Goal: Navigation & Orientation: Find specific page/section

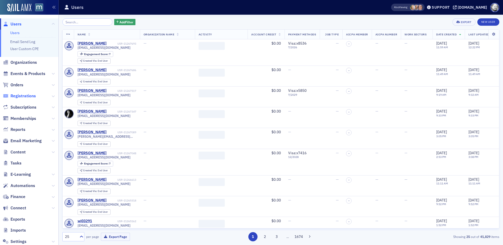
click at [27, 98] on span "Registrations" at bounding box center [22, 96] width 25 height 6
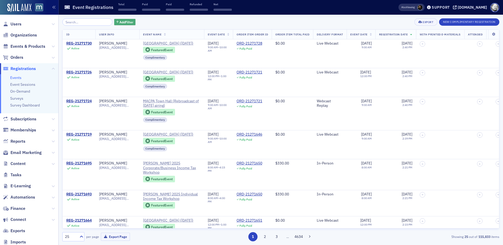
click at [124, 24] on span "Add Filter" at bounding box center [126, 22] width 14 height 5
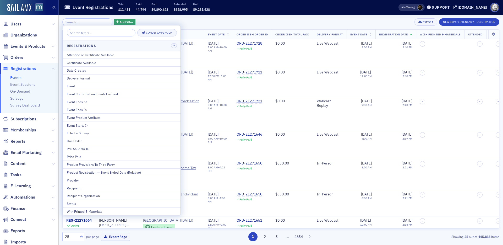
click at [307, 18] on div "Add Filter Export New Complimentary Registration" at bounding box center [280, 21] width 437 height 7
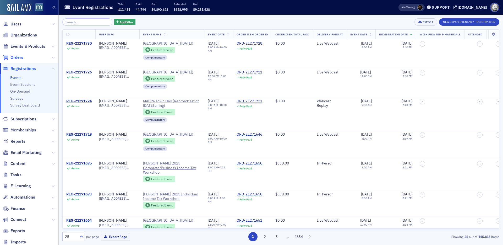
click at [20, 57] on span "Orders" at bounding box center [16, 57] width 13 height 6
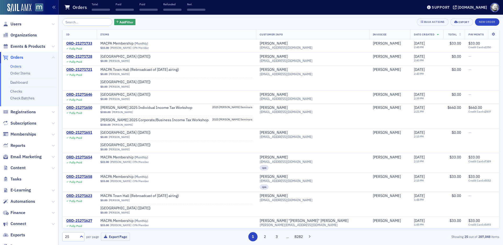
click at [24, 76] on li "Order Items" at bounding box center [33, 73] width 46 height 5
click at [23, 74] on link "Order Items" at bounding box center [20, 73] width 20 height 5
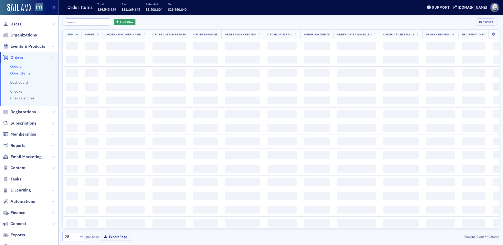
click at [18, 67] on link "Orders" at bounding box center [15, 66] width 11 height 5
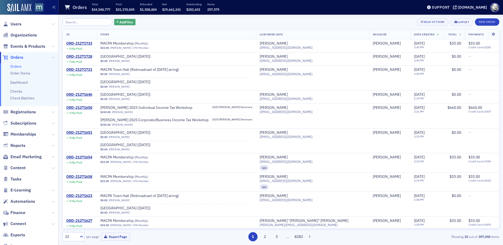
click at [119, 20] on span "Add Filter" at bounding box center [126, 22] width 14 height 5
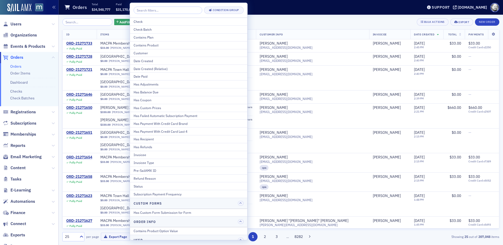
click at [263, 14] on header "Orders Total $34,548,777 Paid $31,170,045 Refunded $1,508,804 Net $29,661,241 O…" at bounding box center [281, 7] width 444 height 15
